Goal: Information Seeking & Learning: Learn about a topic

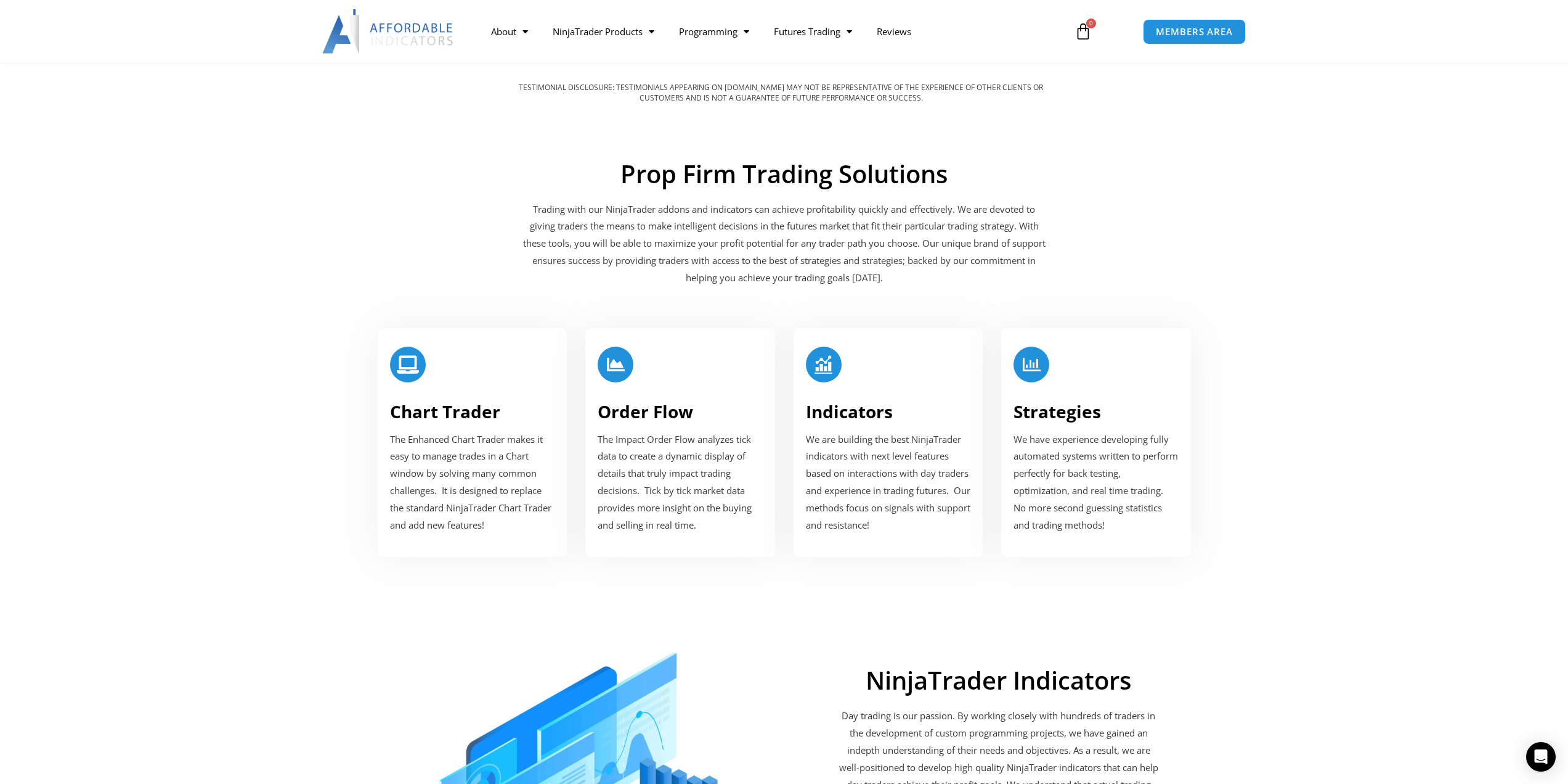
scroll to position [1479, 0]
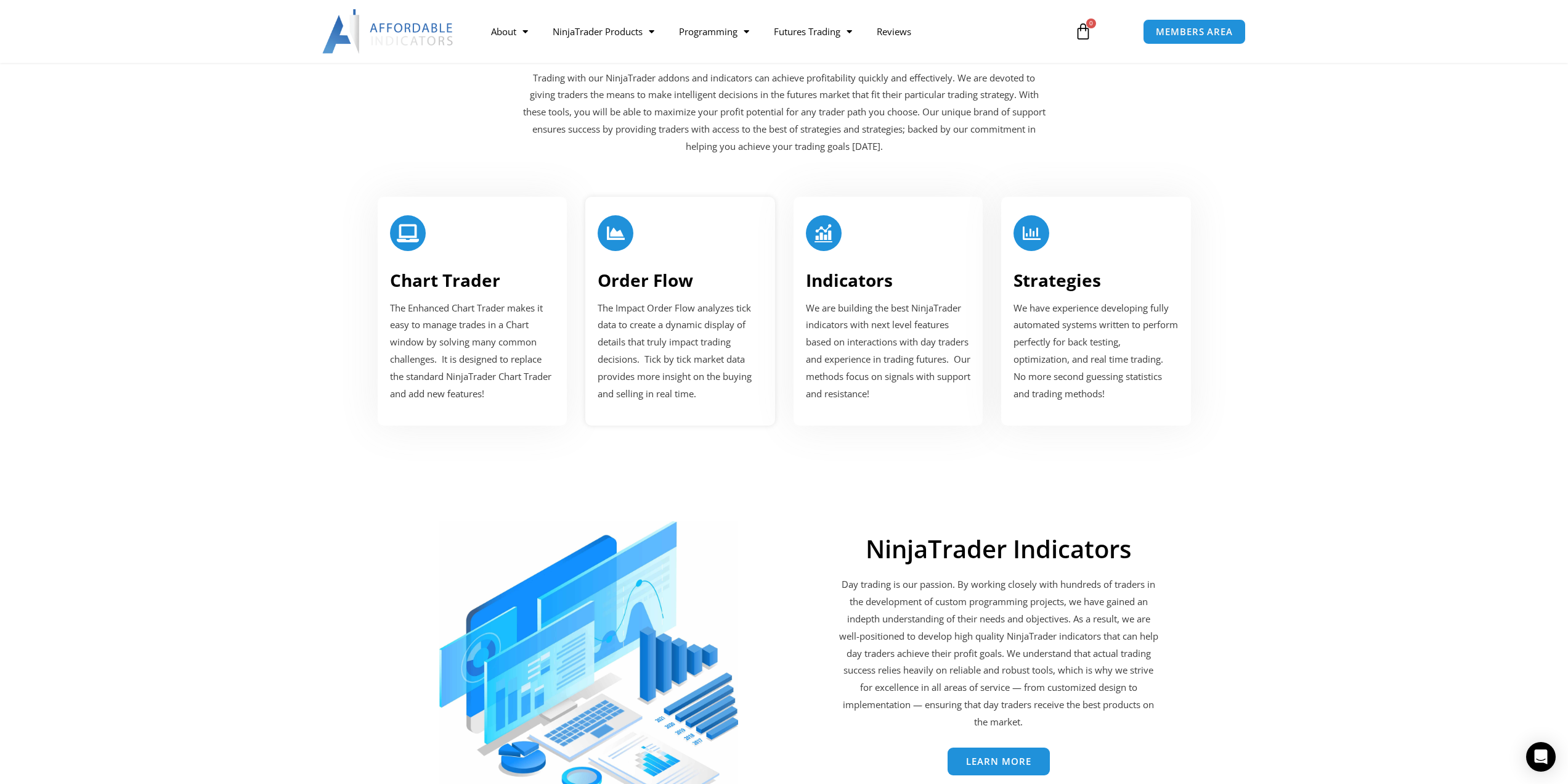
click at [700, 341] on span "The Impact Order Flow analyzes tick data to create a dynamic display of details…" at bounding box center [674, 350] width 154 height 98
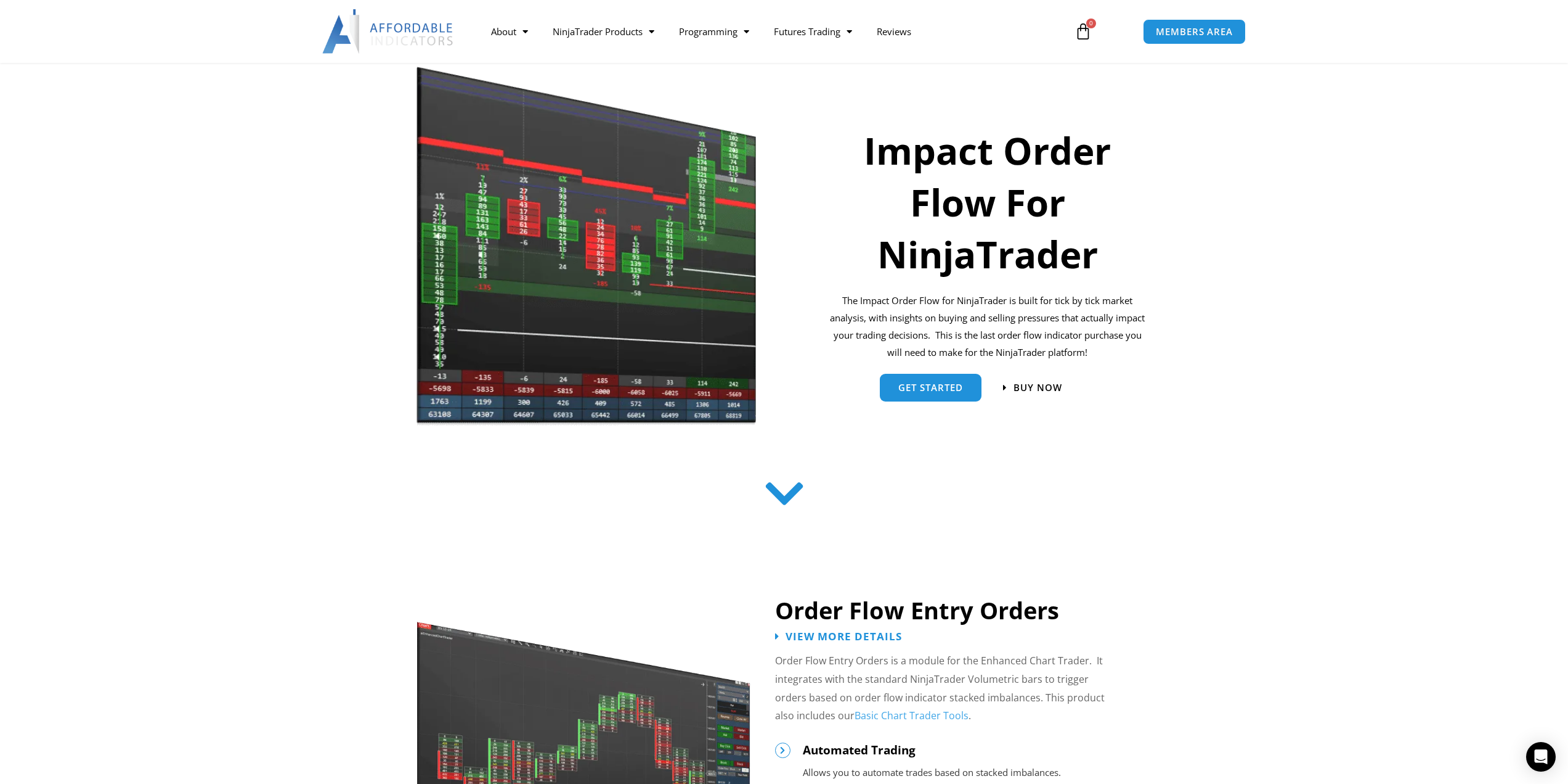
scroll to position [246, 0]
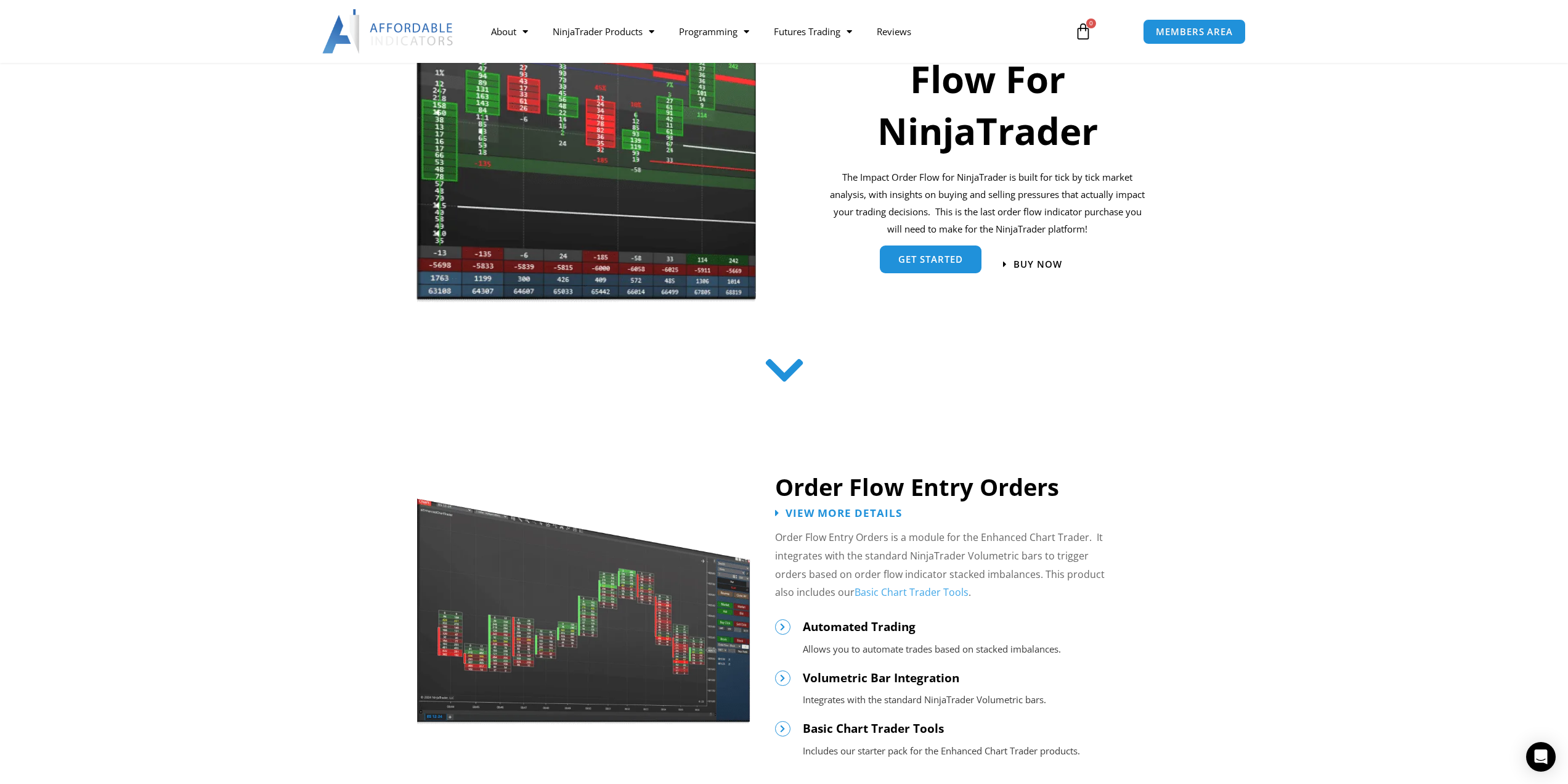
click at [935, 270] on link "get started" at bounding box center [931, 259] width 102 height 28
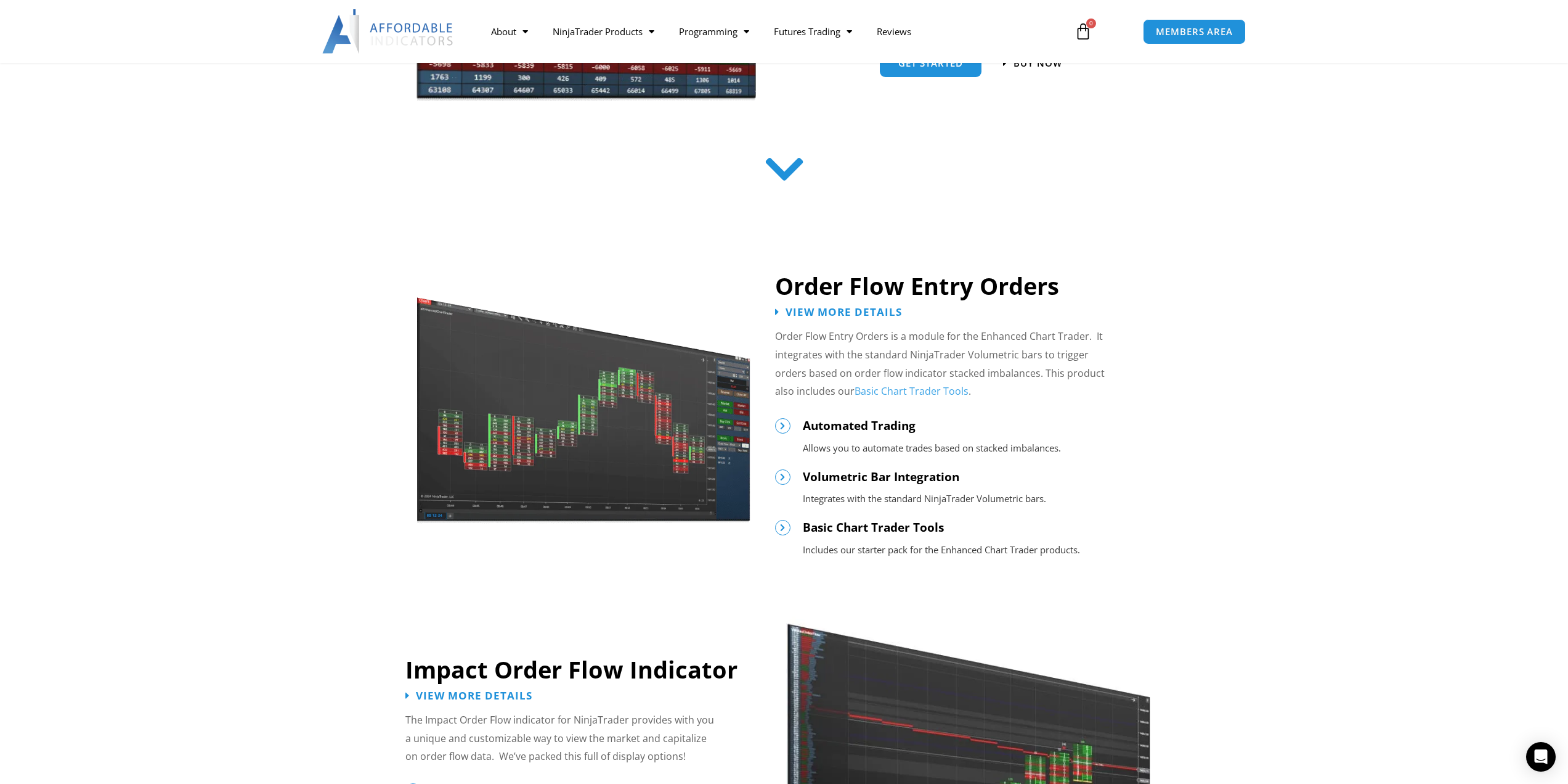
scroll to position [472, 0]
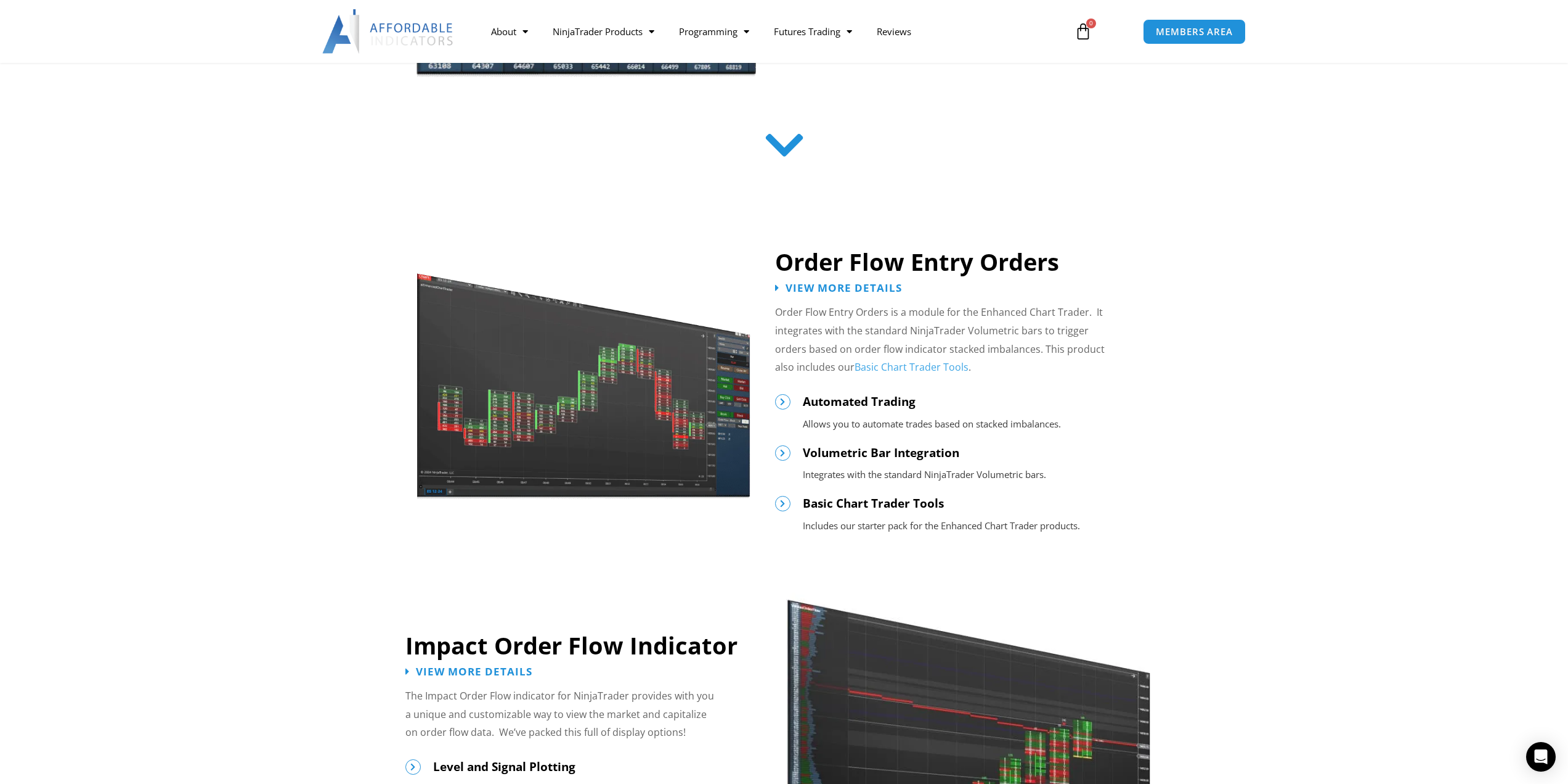
click at [862, 364] on link "Basic Chart Trader Tools" at bounding box center [911, 367] width 114 height 13
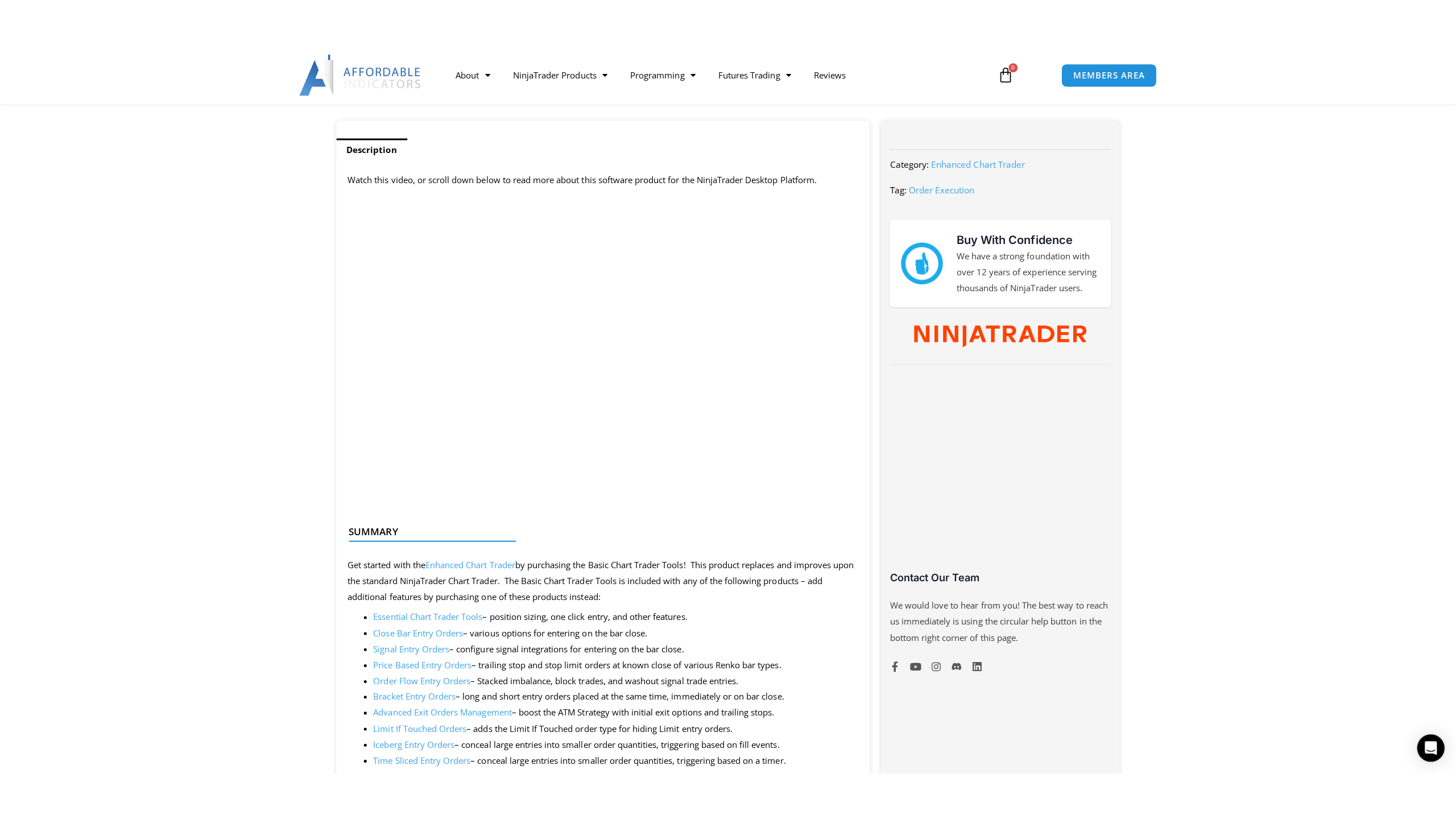
scroll to position [455, 0]
